Goal: Task Accomplishment & Management: Use online tool/utility

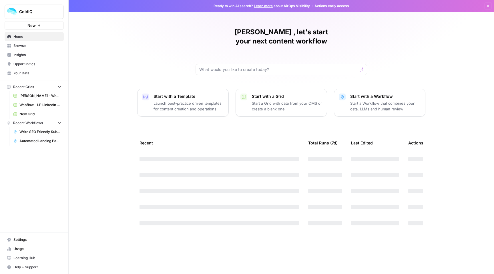
click at [38, 142] on span "Automated Landing Pages" at bounding box center [40, 140] width 42 height 5
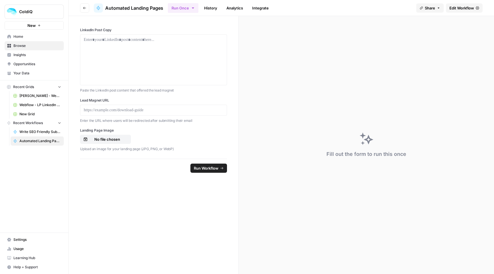
click at [454, 10] on span "Edit Workflow" at bounding box center [461, 8] width 25 height 6
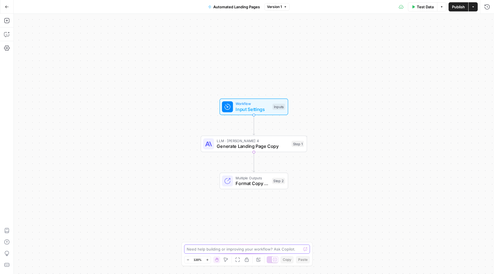
click at [208, 248] on textarea at bounding box center [244, 249] width 114 height 6
click at [7, 51] on button "Settings" at bounding box center [6, 47] width 9 height 9
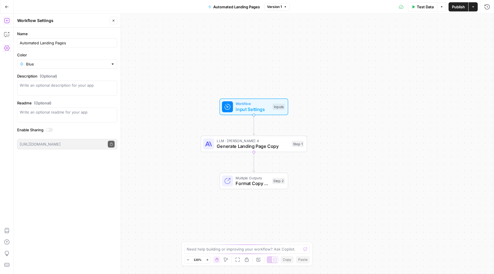
click at [8, 18] on icon "button" at bounding box center [6, 20] width 5 height 5
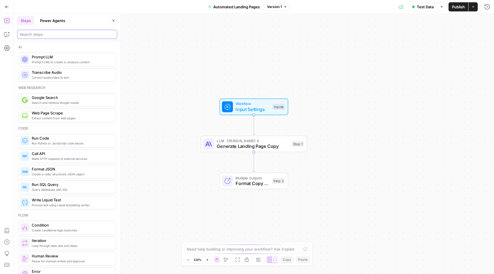
click at [44, 33] on input "search" at bounding box center [67, 34] width 95 height 6
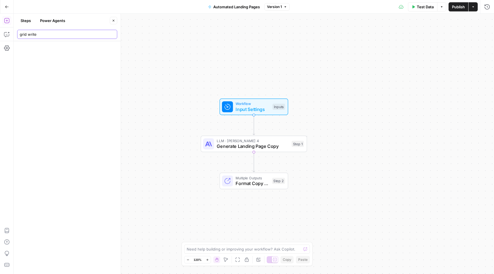
drag, startPoint x: 45, startPoint y: 35, endPoint x: 29, endPoint y: 35, distance: 16.0
click at [29, 35] on input "grid write" at bounding box center [67, 34] width 95 height 6
type input "grid"
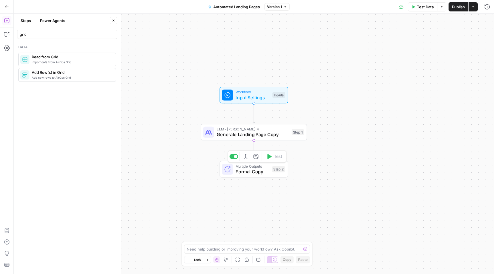
drag, startPoint x: 238, startPoint y: 184, endPoint x: 238, endPoint y: 173, distance: 11.4
click at [238, 173] on span "Format Copy for Grid" at bounding box center [252, 171] width 34 height 7
click at [229, 193] on div "Workflow Input Settings Inputs LLM · Claude Sonnet 4 Generate Landing Page Copy…" at bounding box center [254, 144] width 480 height 260
click at [253, 150] on icon "Edge from step_1 to step_2" at bounding box center [254, 151] width 2 height 20
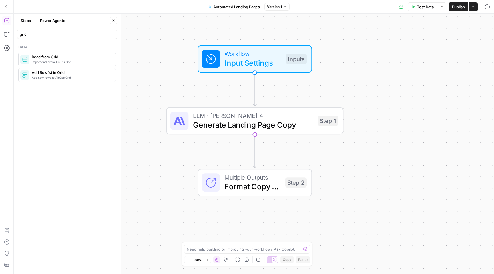
click at [255, 150] on icon "Edge from step_1 to step_2" at bounding box center [254, 150] width 3 height 33
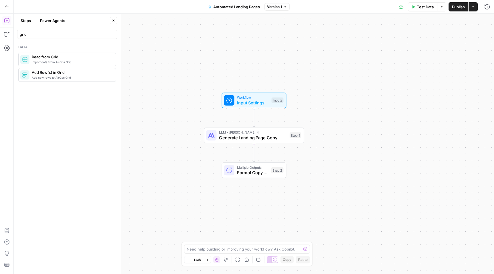
click at [111, 19] on button "Close" at bounding box center [113, 20] width 7 height 7
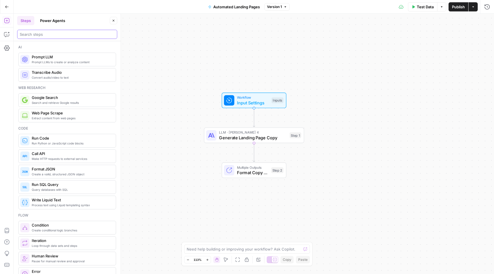
click at [43, 37] on input "search" at bounding box center [67, 34] width 95 height 6
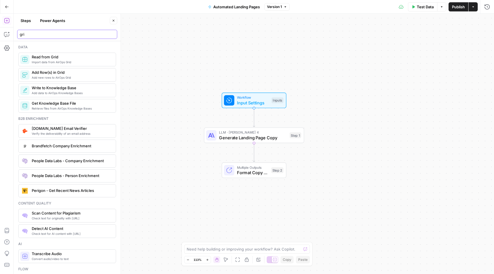
type input "gri"
click at [48, 74] on span "Add Row(s) in Grid" at bounding box center [71, 72] width 79 height 6
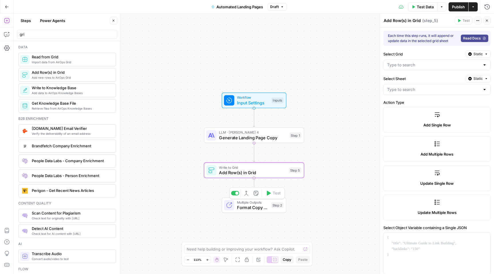
click at [236, 204] on div "Multiple Outputs Format Copy for Grid Step 2 Switch to single output Add Note T…" at bounding box center [253, 204] width 59 height 11
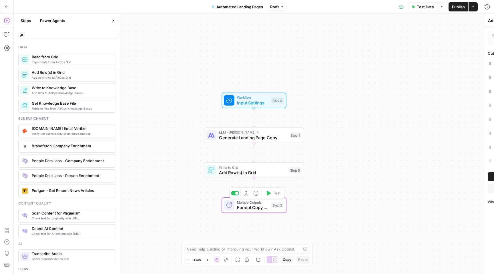
type textarea "Format Copy for Grid"
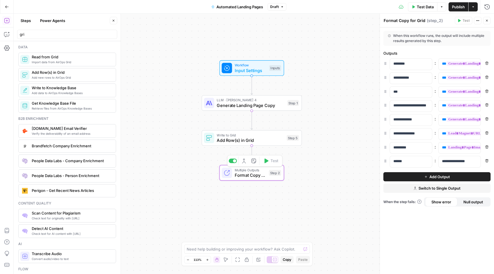
drag, startPoint x: 249, startPoint y: 209, endPoint x: 247, endPoint y: 177, distance: 31.5
click at [247, 177] on span "Format Copy for Grid" at bounding box center [251, 175] width 32 height 7
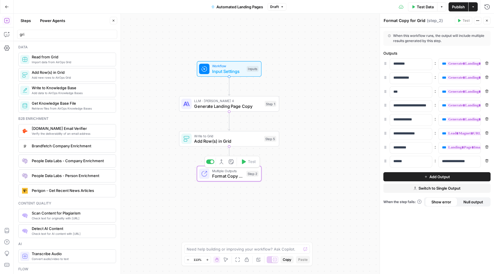
drag, startPoint x: 233, startPoint y: 169, endPoint x: 210, endPoint y: 169, distance: 23.4
click at [210, 169] on div "Multiple Outputs Format Copy for Grid Step 2 Switch to single output Add Note T…" at bounding box center [228, 173] width 59 height 11
click at [220, 178] on span "Format Copy for Grid" at bounding box center [227, 176] width 32 height 7
click at [230, 69] on span "Input Settings" at bounding box center [227, 71] width 32 height 7
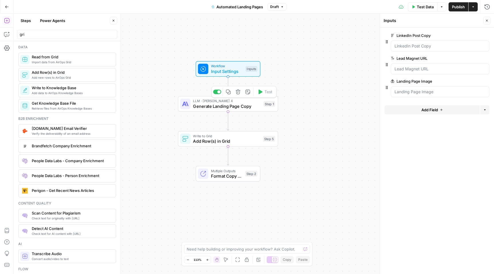
click at [230, 106] on span "Generate Landing Page Copy" at bounding box center [227, 106] width 68 height 7
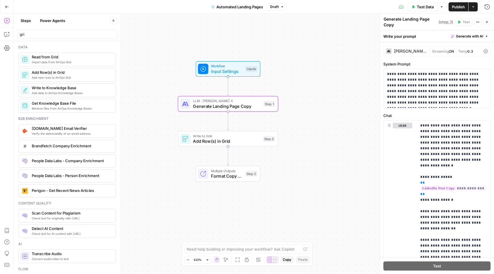
click at [222, 180] on div "Multiple Outputs Format Copy for Grid Step 2 Switch to single output Add Note T…" at bounding box center [228, 173] width 65 height 15
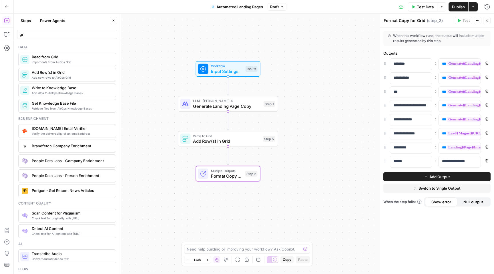
click at [228, 151] on icon "Edge from step_5 to step_2" at bounding box center [228, 155] width 2 height 19
click at [227, 172] on span "Multiple Outputs" at bounding box center [227, 170] width 32 height 5
click at [220, 163] on icon "button" at bounding box center [219, 161] width 5 height 5
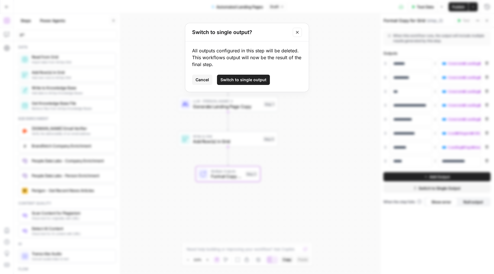
click at [251, 76] on button "Switch to single output" at bounding box center [243, 80] width 53 height 10
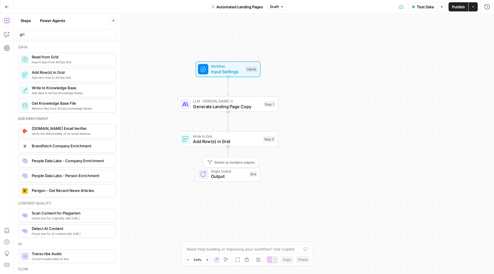
click at [232, 172] on span "Single Output" at bounding box center [228, 170] width 35 height 5
click at [225, 161] on span "Switch to multiple outputs" at bounding box center [234, 161] width 40 height 5
click at [214, 163] on span "Switch to multiple outputs" at bounding box center [234, 161] width 40 height 5
click at [214, 163] on div "Workflow Input Settings Inputs LLM · Claude Sonnet 4 Generate Landing Page Copy…" at bounding box center [254, 144] width 480 height 260
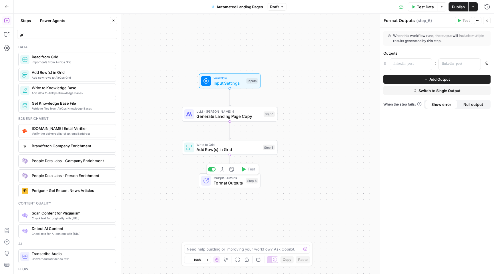
click at [220, 183] on span "Format Outputs" at bounding box center [228, 182] width 30 height 6
click at [223, 146] on span "Add Row(s) in Grid" at bounding box center [228, 149] width 64 height 6
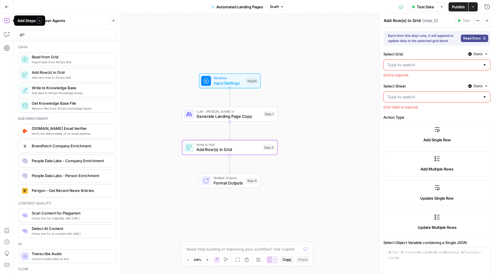
click at [7, 7] on icon "button" at bounding box center [7, 7] width 4 height 4
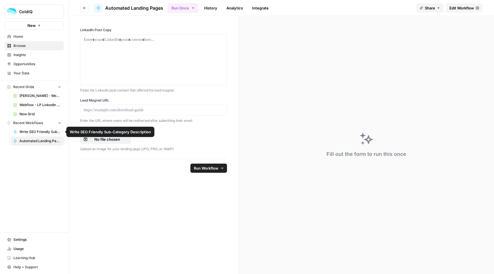
click at [37, 139] on span "Automated Landing Pages" at bounding box center [40, 140] width 42 height 5
click at [462, 9] on span "Edit Workflow" at bounding box center [461, 8] width 25 height 6
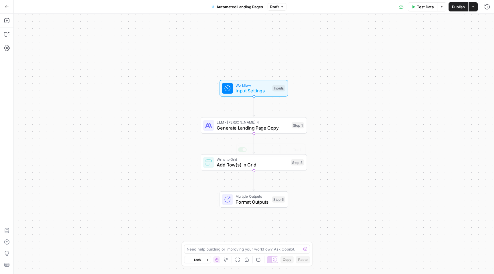
click at [253, 166] on span "Add Row(s) in Grid" at bounding box center [252, 164] width 71 height 7
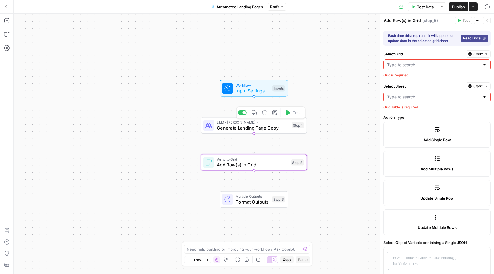
click at [245, 129] on span "Generate Landing Page Copy" at bounding box center [253, 127] width 72 height 7
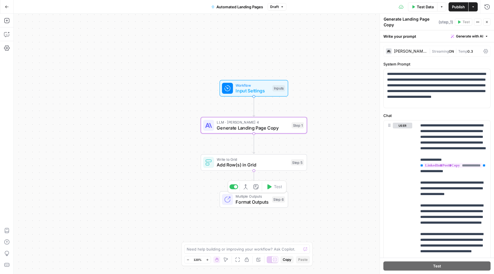
click at [245, 199] on span "Format Outputs" at bounding box center [252, 201] width 34 height 7
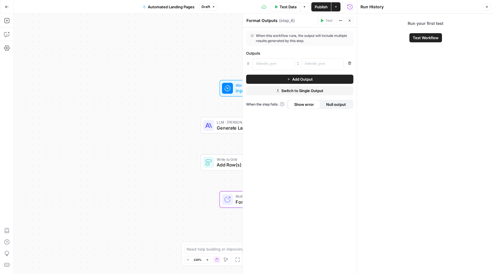
click at [488, 7] on button "Close" at bounding box center [486, 6] width 7 height 7
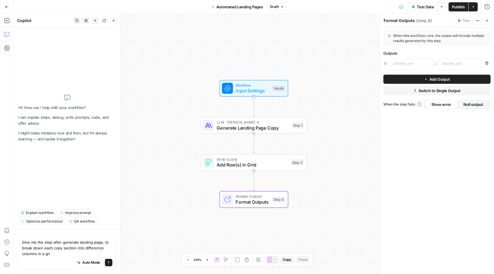
type textarea "Give me the step after generate landing page, to break down each copy section i…"
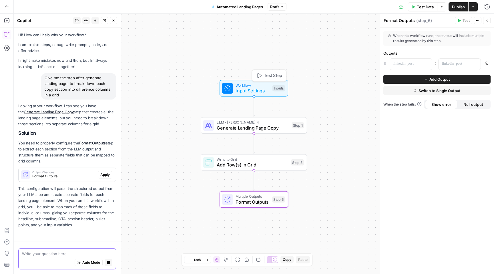
scroll to position [1, 0]
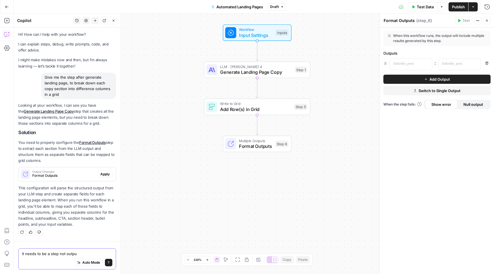
type textarea "it needs to be a step not output"
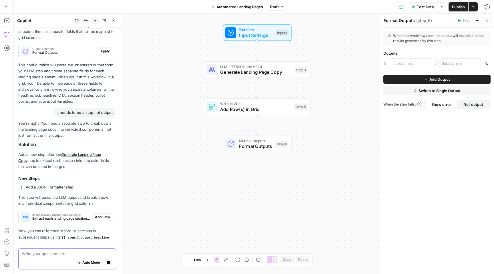
scroll to position [118, 0]
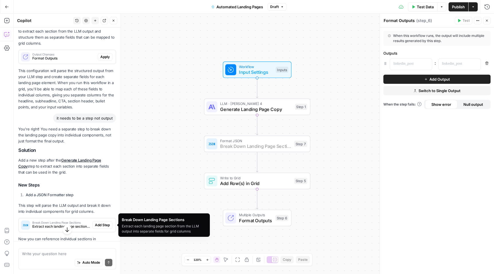
click at [102, 225] on span "Add Step" at bounding box center [102, 224] width 15 height 5
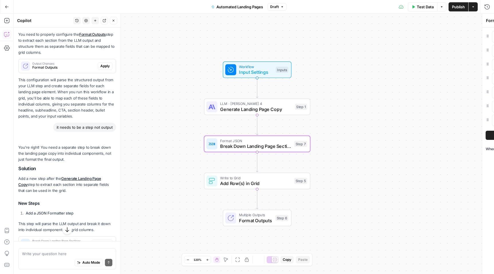
type textarea "Break Down Landing Page Sections"
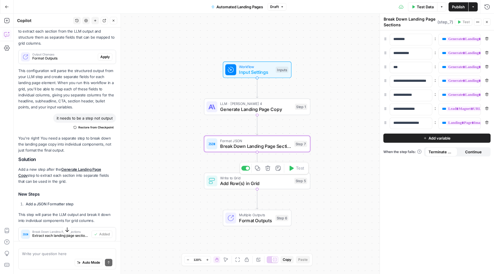
click at [235, 182] on span "Add Row(s) in Grid" at bounding box center [255, 183] width 71 height 7
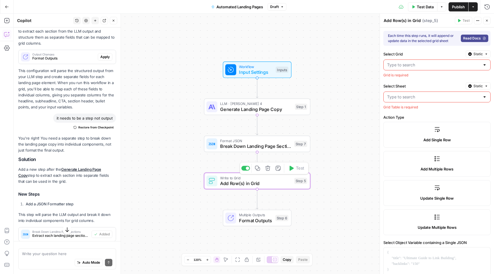
click at [233, 145] on span "Break Down Landing Page Sections" at bounding box center [255, 146] width 71 height 7
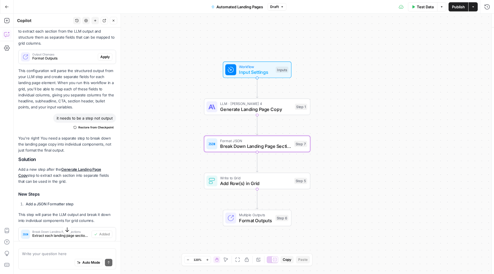
type textarea "Break Down Landing Page Sections"
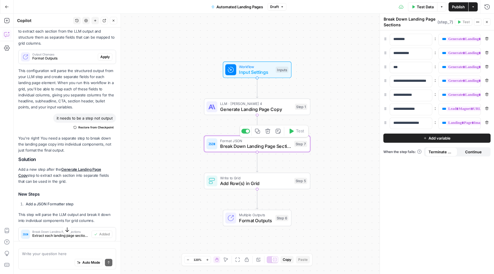
click at [247, 145] on span "Break Down Landing Page Sections" at bounding box center [255, 146] width 71 height 7
click at [248, 182] on span "Add Row(s) in Grid" at bounding box center [255, 183] width 71 height 7
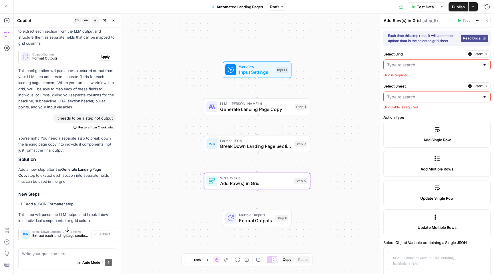
click at [451, 67] on input "Select Grid" at bounding box center [433, 65] width 93 height 6
type input "a"
type input "la"
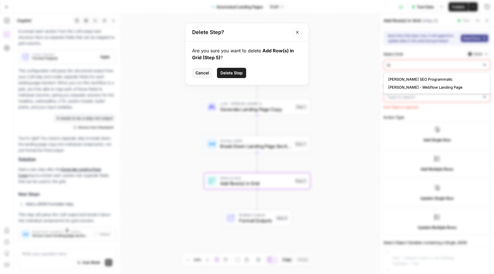
click at [443, 73] on div "Alan - Tools SEO Programmatic Alan - Webflow Landing Page" at bounding box center [436, 83] width 107 height 21
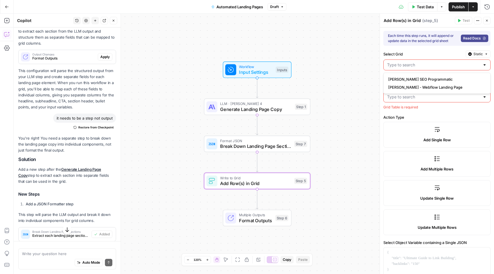
click at [425, 65] on input "Select Grid" at bounding box center [433, 65] width 93 height 6
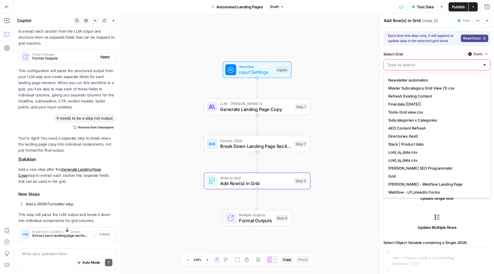
scroll to position [24, 0]
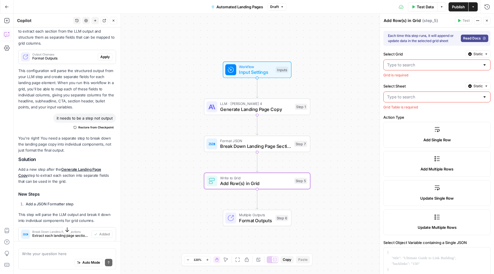
click at [419, 53] on label "Select Grid" at bounding box center [423, 54] width 80 height 6
click at [419, 62] on input "Select Grid" at bounding box center [433, 65] width 93 height 6
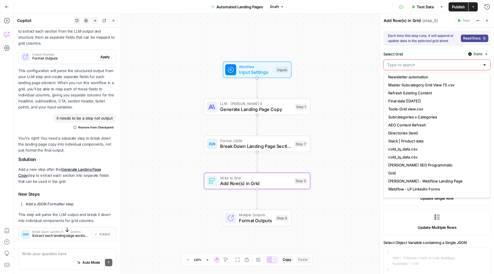
scroll to position [16, 0]
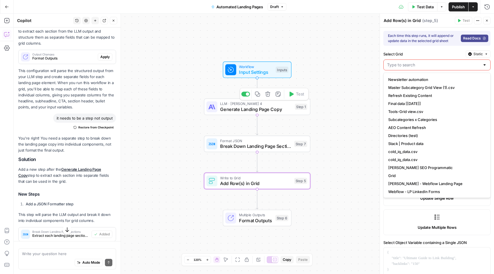
click at [262, 110] on span "Generate Landing Page Copy" at bounding box center [256, 109] width 72 height 7
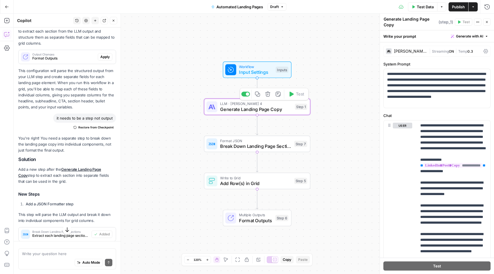
click at [258, 144] on span "Break Down Landing Page Sections" at bounding box center [255, 146] width 71 height 7
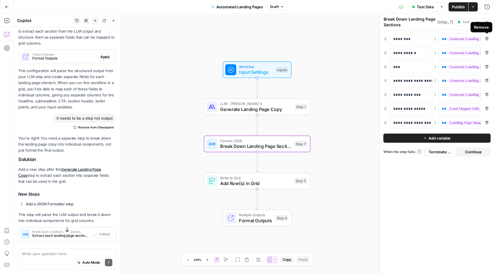
click at [486, 22] on div "Remove" at bounding box center [481, 27] width 22 height 10
click at [486, 21] on icon "button" at bounding box center [487, 22] width 2 height 2
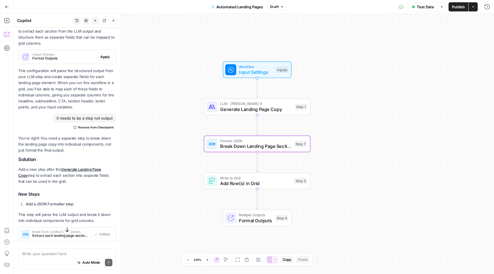
click at [255, 184] on span "Add Row(s) in Grid" at bounding box center [255, 183] width 71 height 7
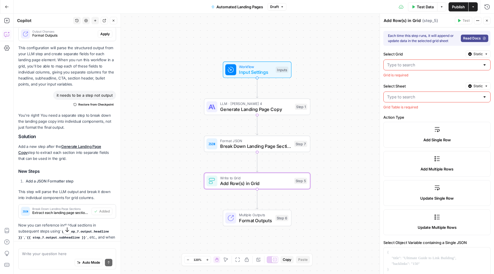
scroll to position [175, 0]
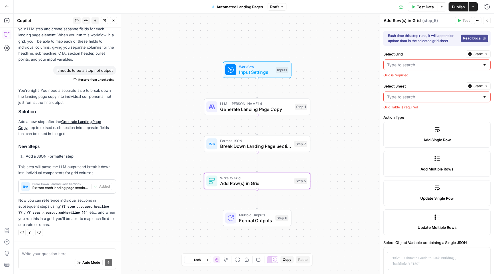
click at [489, 20] on button "Close" at bounding box center [486, 20] width 7 height 7
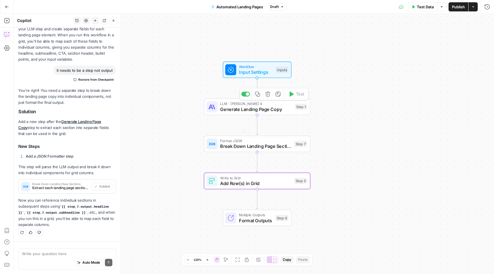
click at [265, 177] on span "Write to Grid" at bounding box center [255, 177] width 71 height 5
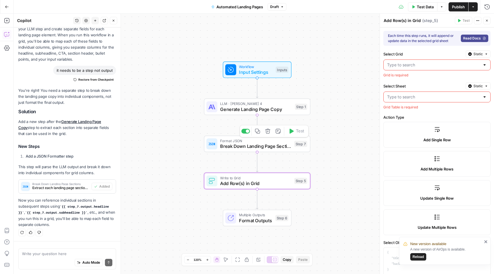
click at [269, 139] on span "Format JSON" at bounding box center [255, 140] width 71 height 5
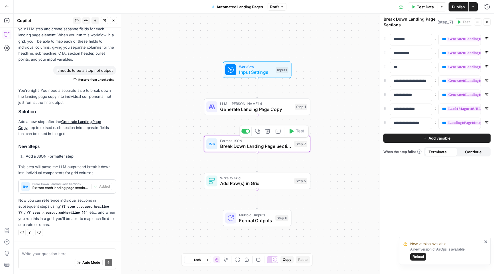
click at [270, 111] on span "Generate Landing Page Copy" at bounding box center [256, 109] width 72 height 7
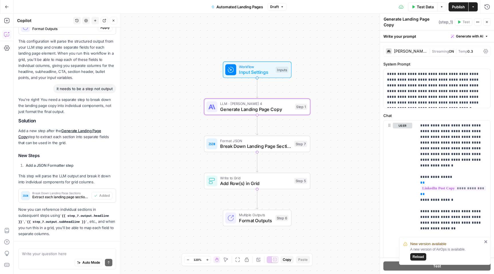
click at [486, 21] on icon "button" at bounding box center [486, 21] width 3 height 3
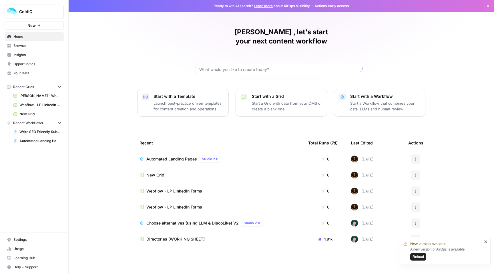
click at [181, 188] on span "Webflow - LP LinkedIn Forms" at bounding box center [174, 191] width 56 height 6
click at [37, 236] on link "Settings" at bounding box center [34, 239] width 59 height 9
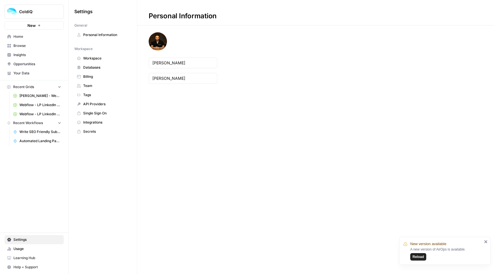
click at [33, 246] on span "Usage" at bounding box center [37, 248] width 48 height 5
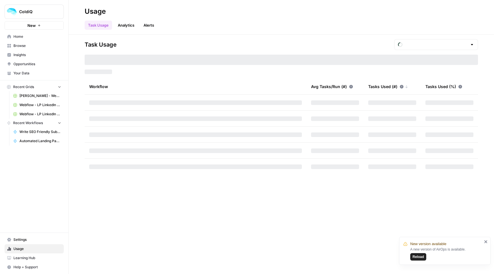
type input "October Included Tasks"
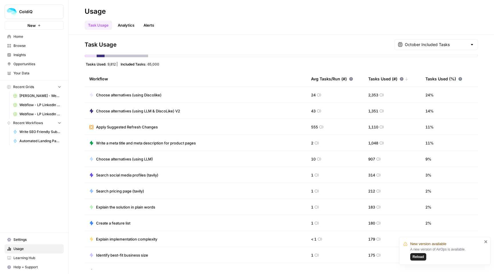
click at [32, 89] on span "Recent Grids" at bounding box center [23, 86] width 21 height 5
click at [10, 87] on icon "button" at bounding box center [8, 86] width 3 height 3
click at [27, 37] on span "Home" at bounding box center [37, 36] width 48 height 5
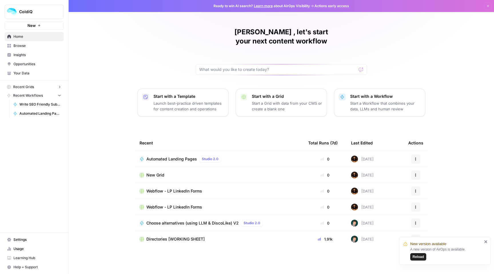
click at [199, 199] on td "Webflow - LP LinkedIn Forms" at bounding box center [219, 207] width 169 height 16
click at [195, 204] on span "Webflow - LP LinkedIn Forms" at bounding box center [174, 207] width 56 height 6
click at [182, 188] on span "Webflow - LP LinkedIn Forms" at bounding box center [174, 191] width 56 height 6
click at [419, 186] on button "Actions" at bounding box center [415, 190] width 9 height 9
click at [429, 194] on span "Duplicate" at bounding box center [445, 195] width 46 height 6
